Goal: Transaction & Acquisition: Purchase product/service

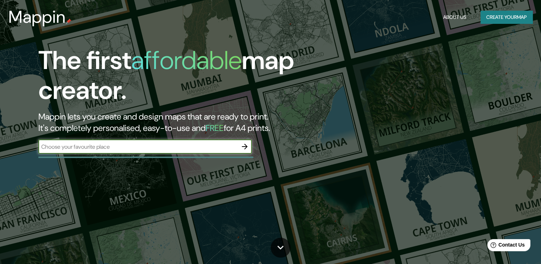
type input "e"
type input "[GEOGRAPHIC_DATA][PERSON_NAME]"
click at [245, 150] on icon "button" at bounding box center [244, 146] width 9 height 9
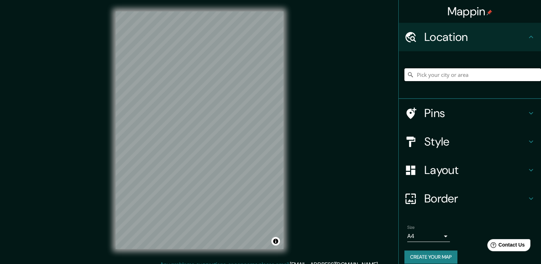
click at [473, 70] on input "Pick your city or area" at bounding box center [472, 74] width 137 height 13
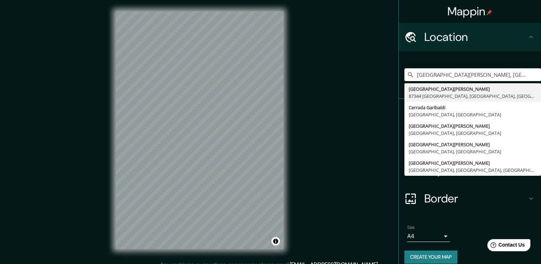
type input "[GEOGRAPHIC_DATA][PERSON_NAME], [GEOGRAPHIC_DATA], [GEOGRAPHIC_DATA]"
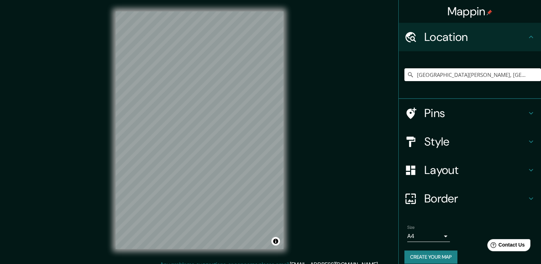
scroll to position [7, 0]
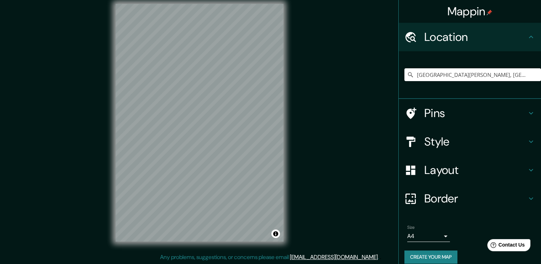
click at [461, 149] on div "Style" at bounding box center [470, 141] width 142 height 28
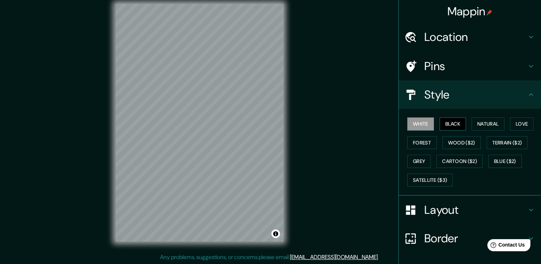
click at [457, 124] on button "Black" at bounding box center [453, 123] width 27 height 13
click at [481, 123] on button "Natural" at bounding box center [488, 123] width 33 height 13
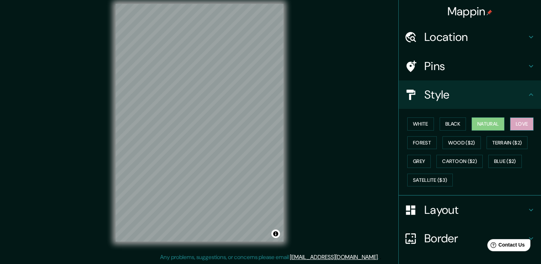
click at [521, 126] on button "Love" at bounding box center [521, 123] width 23 height 13
click at [418, 143] on button "Forest" at bounding box center [422, 142] width 30 height 13
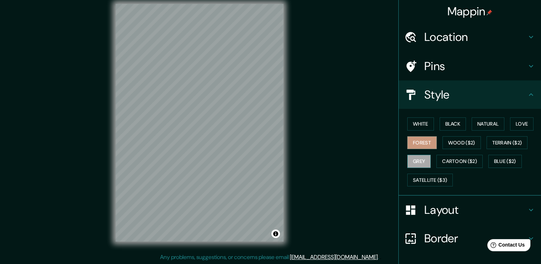
click at [418, 155] on button "Grey" at bounding box center [418, 161] width 23 height 13
click at [329, 167] on div "Mappin Location [GEOGRAPHIC_DATA][PERSON_NAME], [GEOGRAPHIC_DATA], [GEOGRAPHIC_…" at bounding box center [270, 129] width 541 height 272
click at [471, 38] on h4 "Location" at bounding box center [475, 37] width 102 height 14
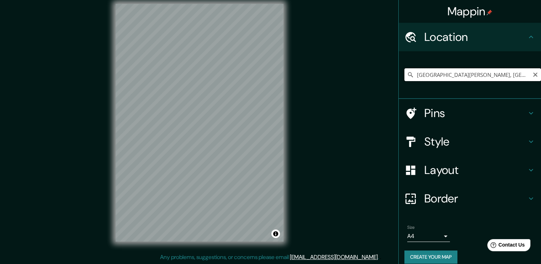
click at [458, 79] on input "[GEOGRAPHIC_DATA][PERSON_NAME], [GEOGRAPHIC_DATA], [GEOGRAPHIC_DATA]" at bounding box center [472, 74] width 137 height 13
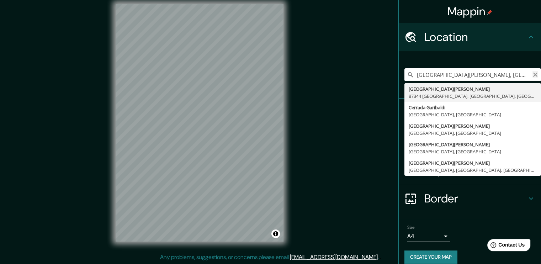
click at [532, 74] on icon "Clear" at bounding box center [535, 75] width 6 height 6
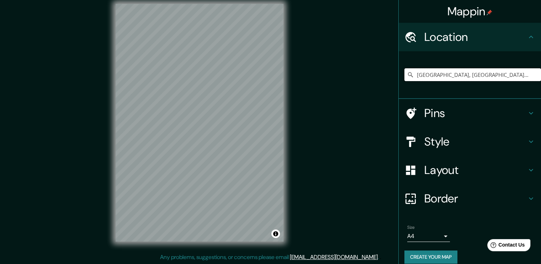
type input "[GEOGRAPHIC_DATA], [GEOGRAPHIC_DATA], [GEOGRAPHIC_DATA]"
click at [532, 74] on icon "Clear" at bounding box center [535, 75] width 6 height 6
type input "[PERSON_NAME], Geroda, [GEOGRAPHIC_DATA], [GEOGRAPHIC_DATA]"
click at [532, 72] on icon "Clear" at bounding box center [535, 75] width 6 height 6
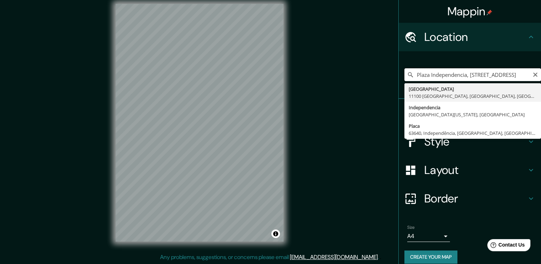
click at [495, 72] on input "Plaza Independencia, [STREET_ADDRESS]" at bounding box center [472, 74] width 137 height 13
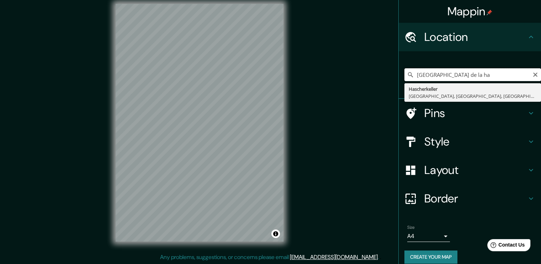
drag, startPoint x: 499, startPoint y: 74, endPoint x: 285, endPoint y: 57, distance: 214.8
click at [291, 59] on div "Mappin Location [GEOGRAPHIC_DATA] de la ha [GEOGRAPHIC_DATA], [GEOGRAPHIC_DATA]…" at bounding box center [270, 129] width 541 height 272
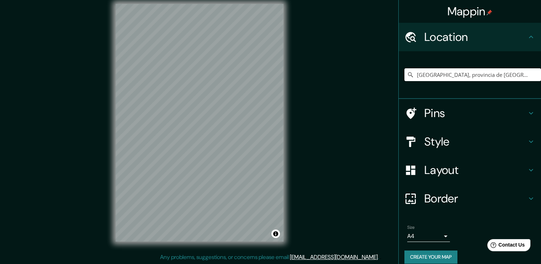
type input "[GEOGRAPHIC_DATA], provincia de [GEOGRAPHIC_DATA], [GEOGRAPHIC_DATA]"
